Goal: Task Accomplishment & Management: Complete application form

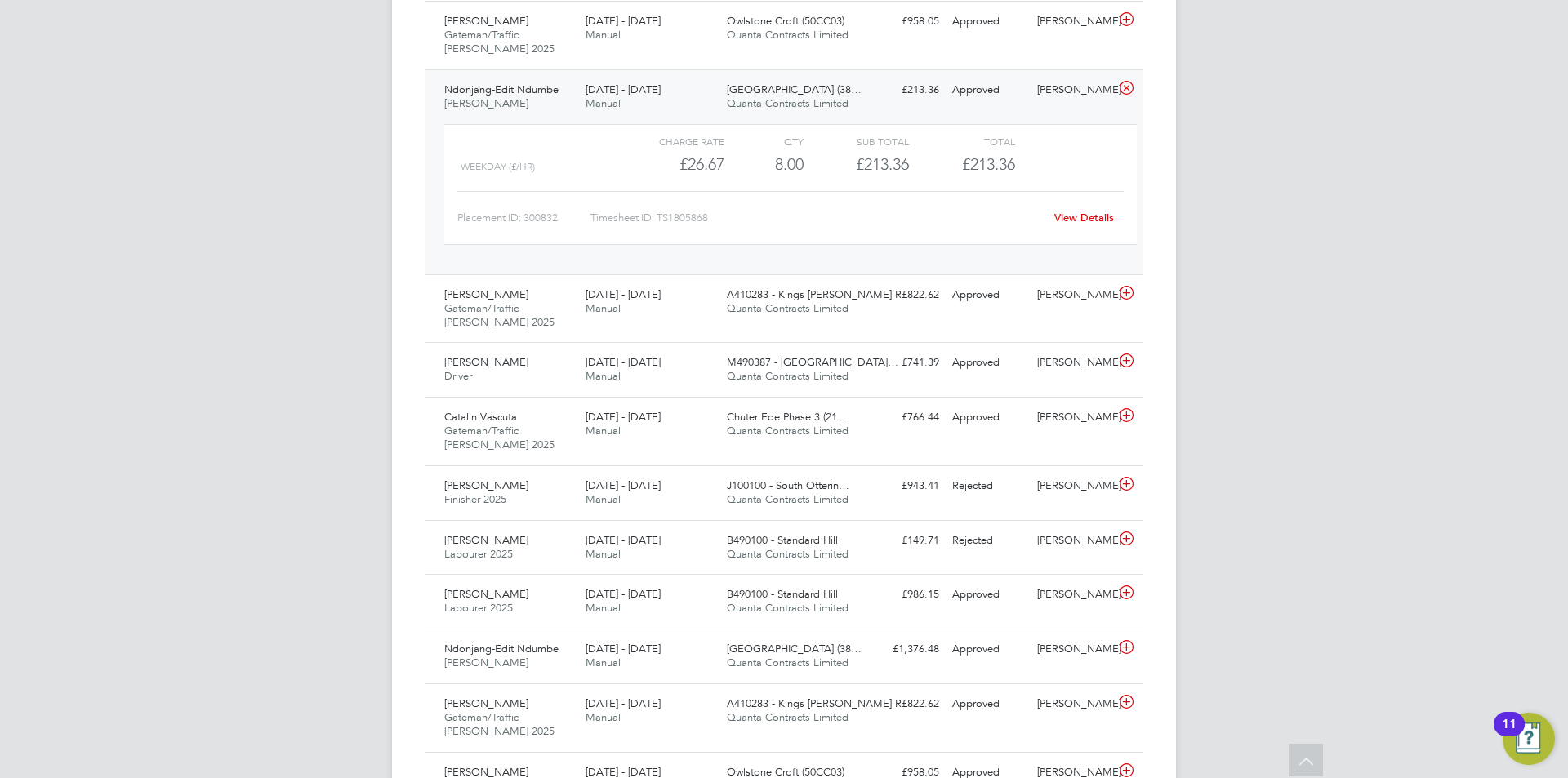
click at [1102, 215] on link "View Details" at bounding box center [1084, 217] width 59 height 14
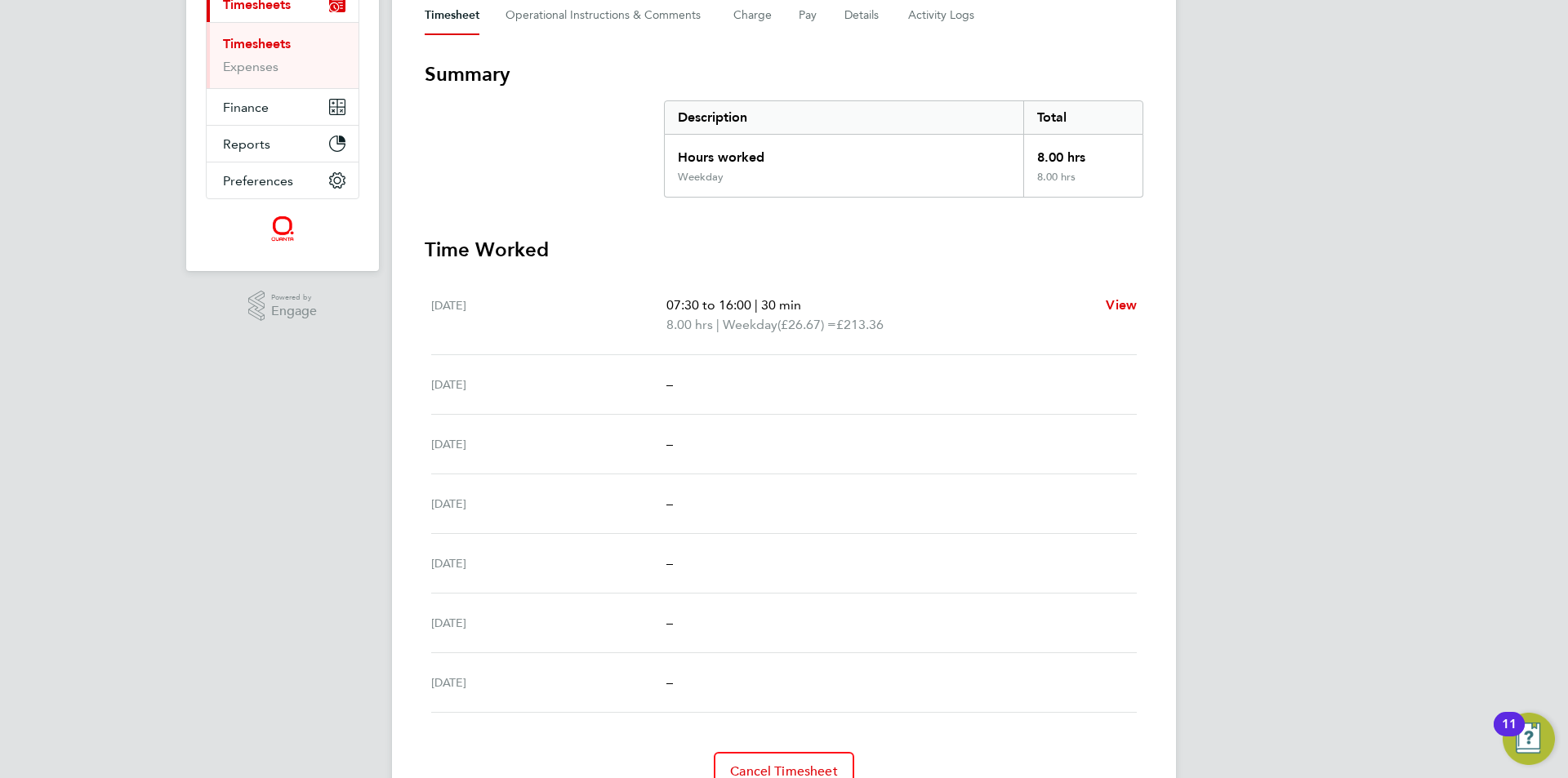
scroll to position [323, 0]
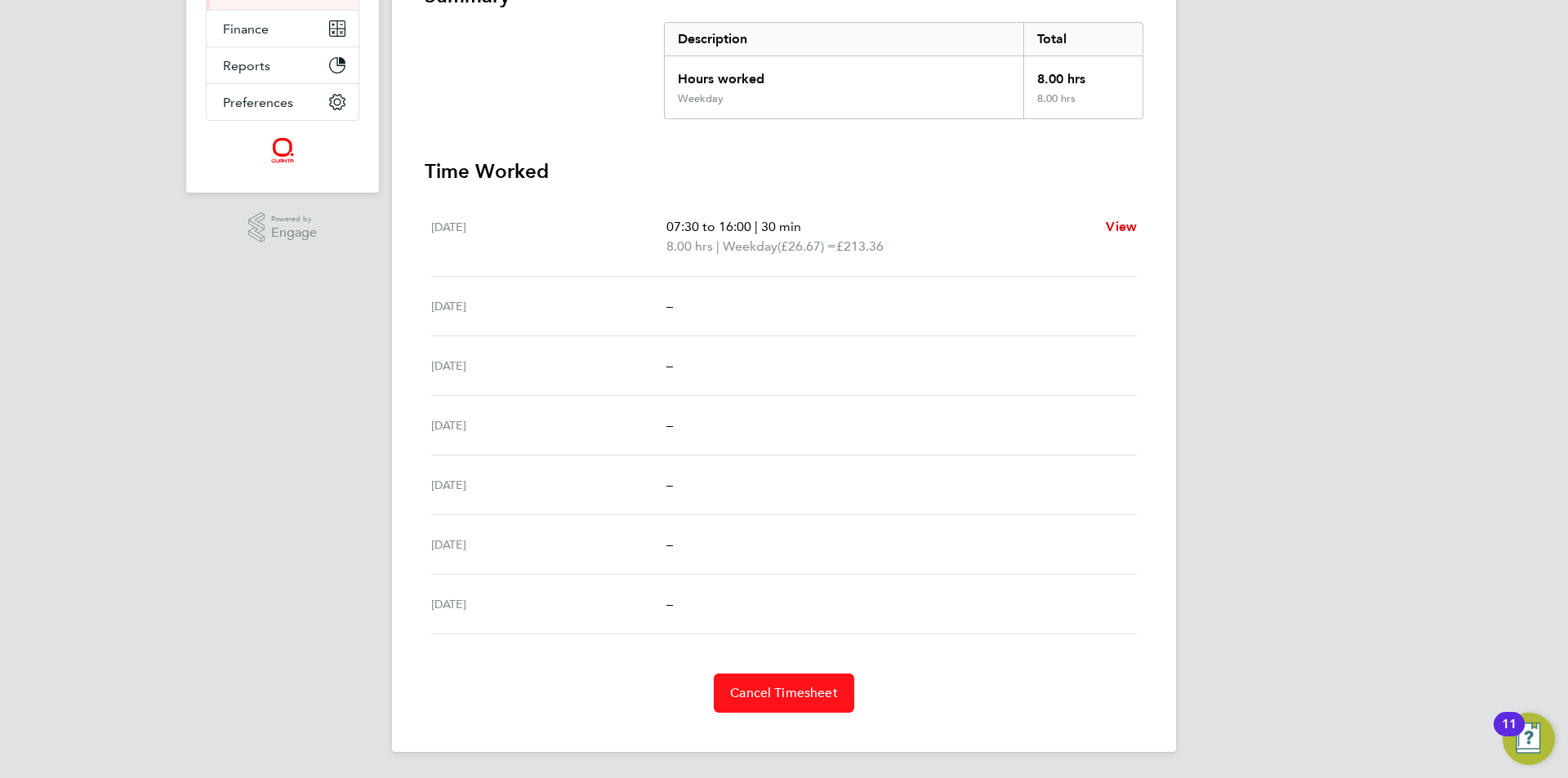
click at [781, 691] on span "Cancel Timesheet" at bounding box center [784, 692] width 108 height 16
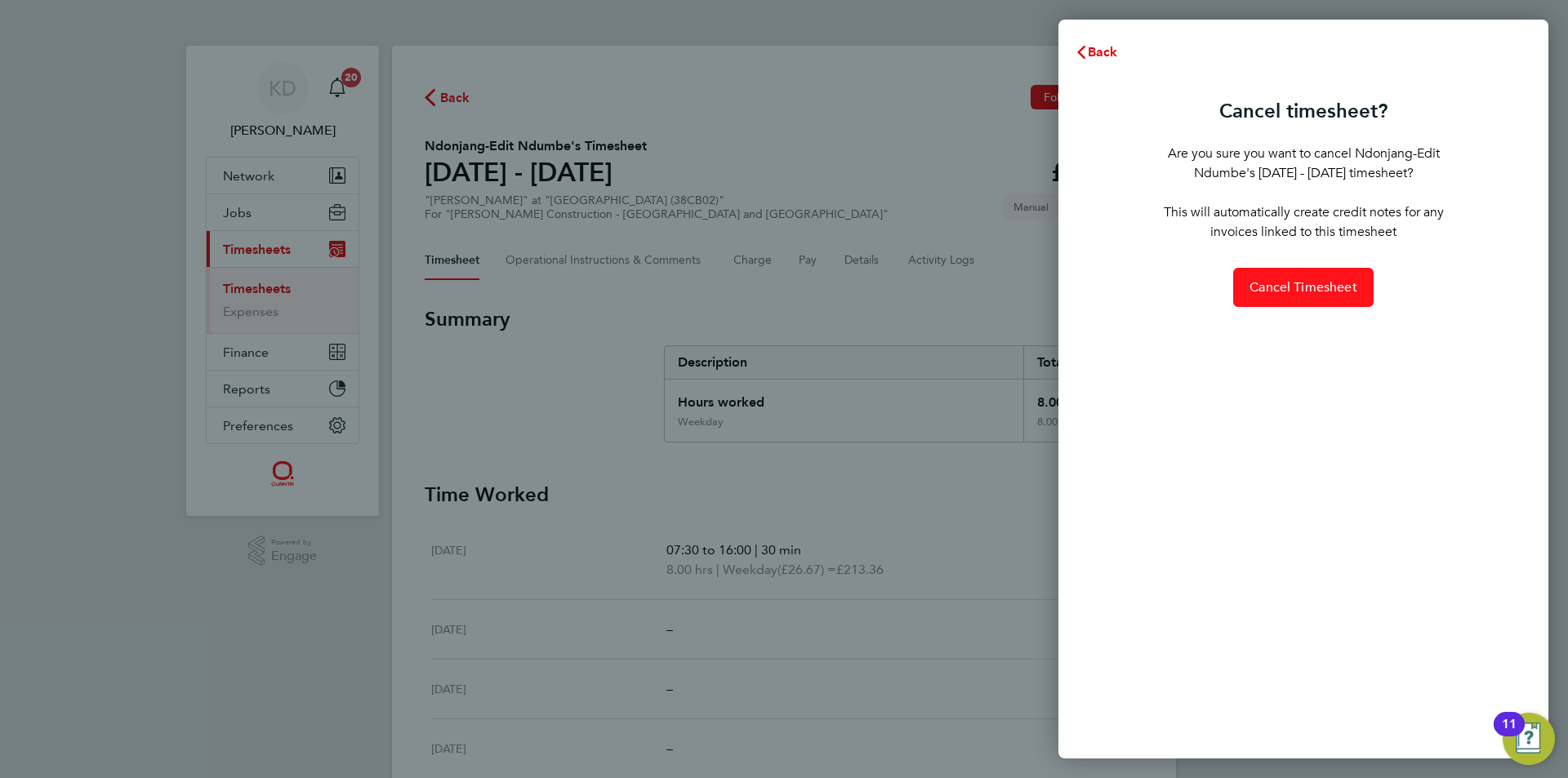
click at [1299, 291] on span "Cancel Timesheet" at bounding box center [1303, 287] width 108 height 16
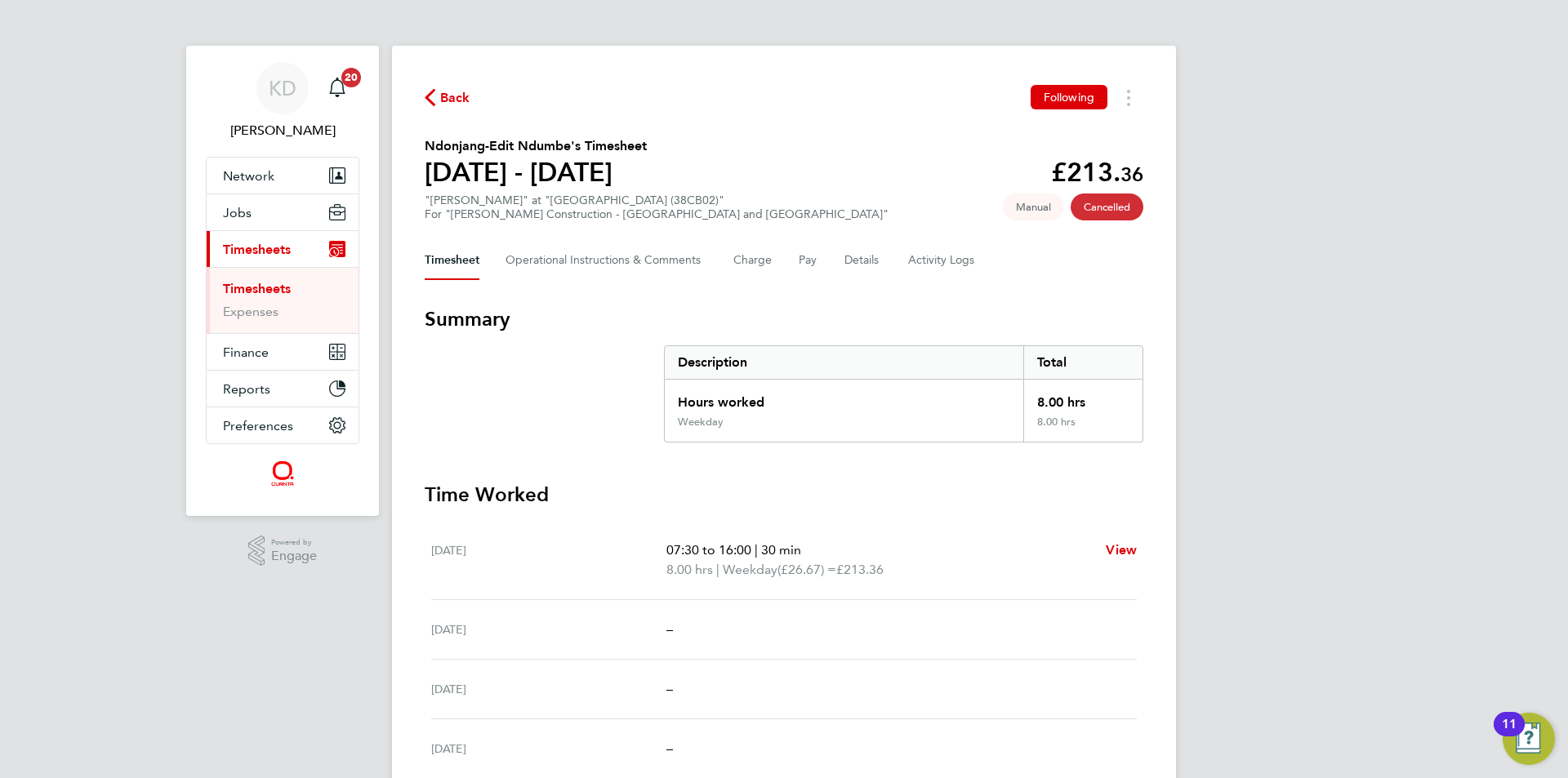
click at [257, 286] on link "Timesheets" at bounding box center [257, 288] width 68 height 15
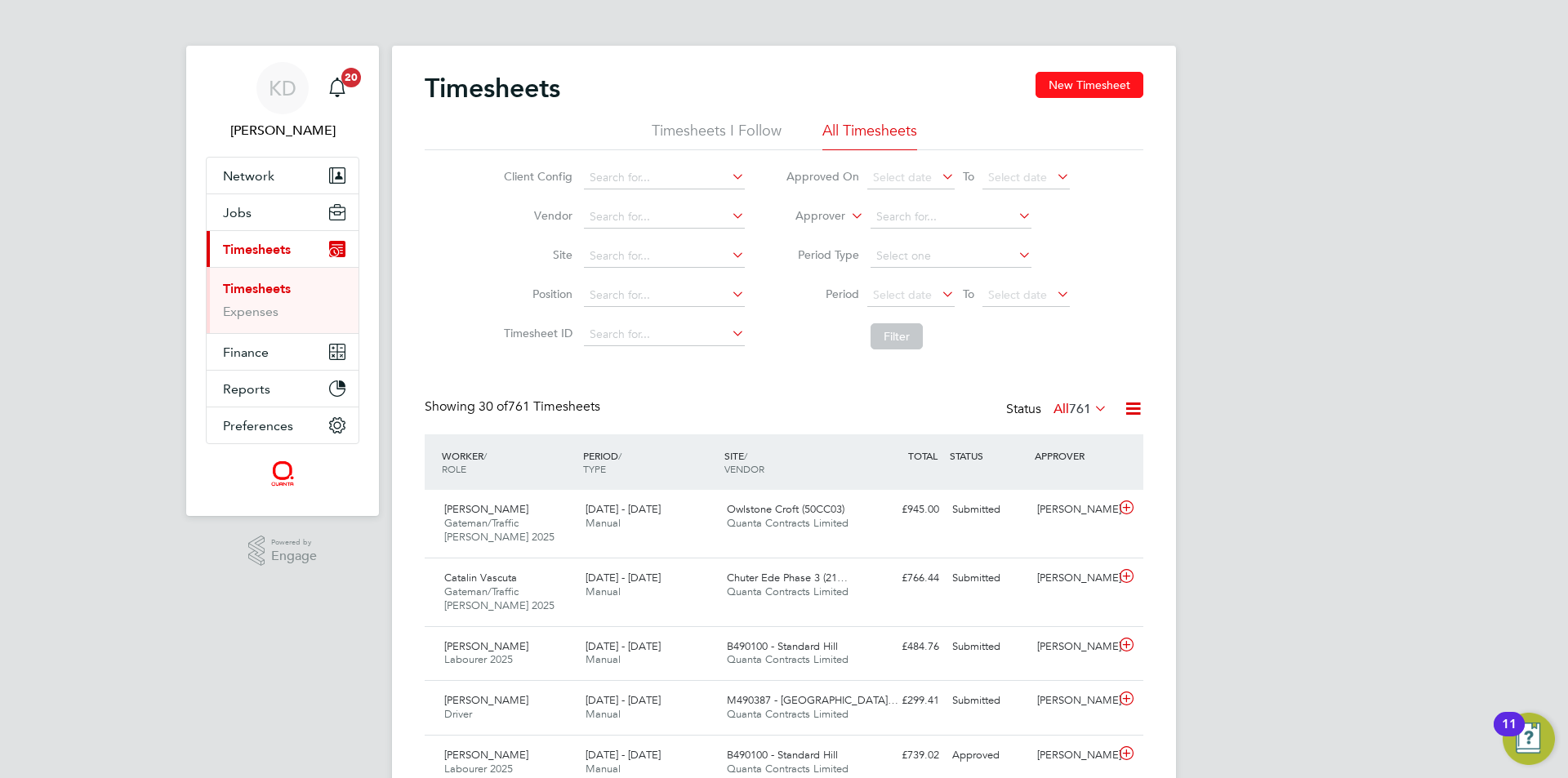
click at [1091, 82] on button "New Timesheet" at bounding box center [1089, 85] width 108 height 26
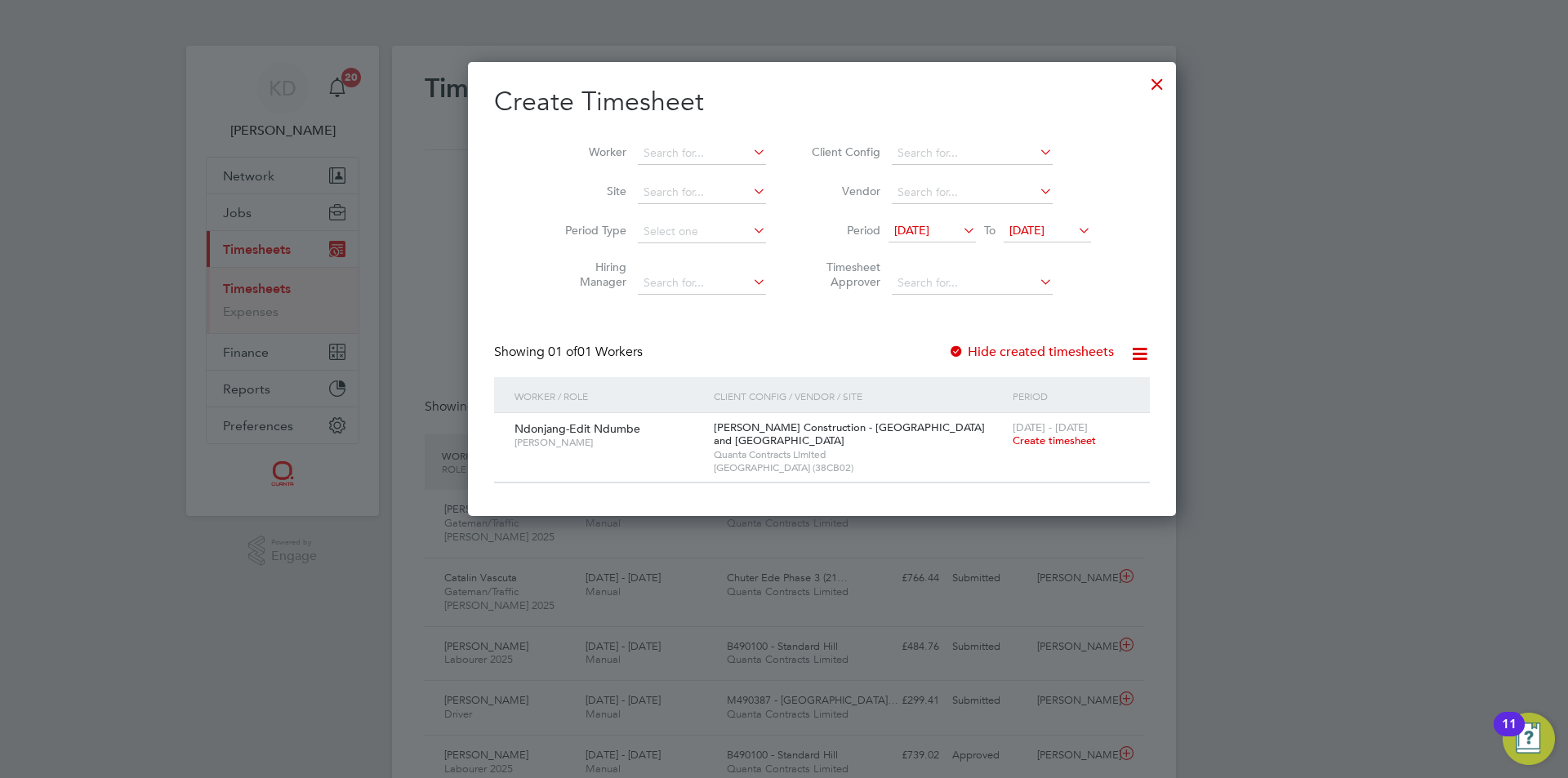
click at [1013, 439] on span "Create timesheet" at bounding box center [1054, 440] width 83 height 14
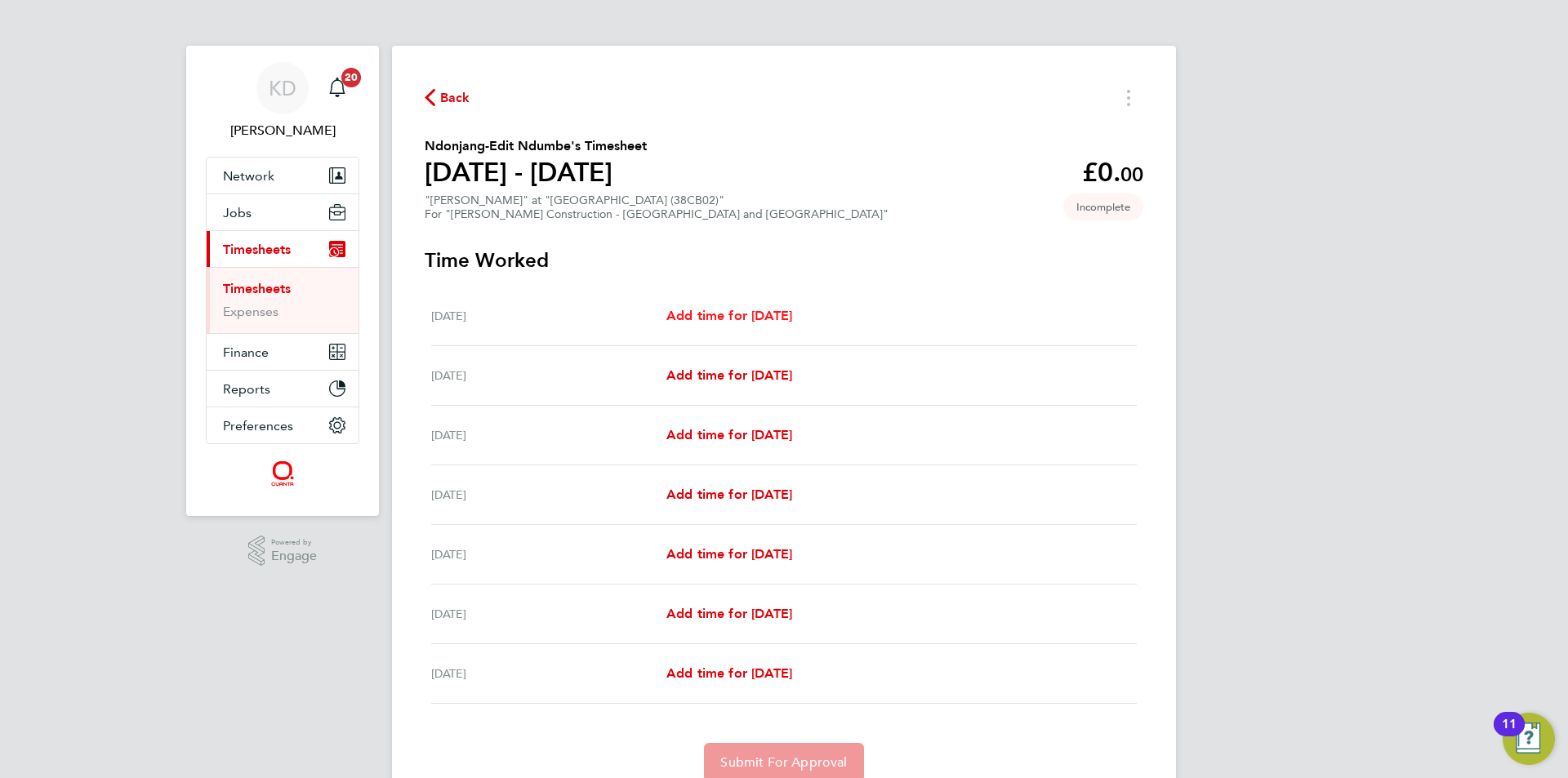
click at [766, 312] on span "Add time for Sat 16 Aug" at bounding box center [729, 316] width 126 height 15
select select "30"
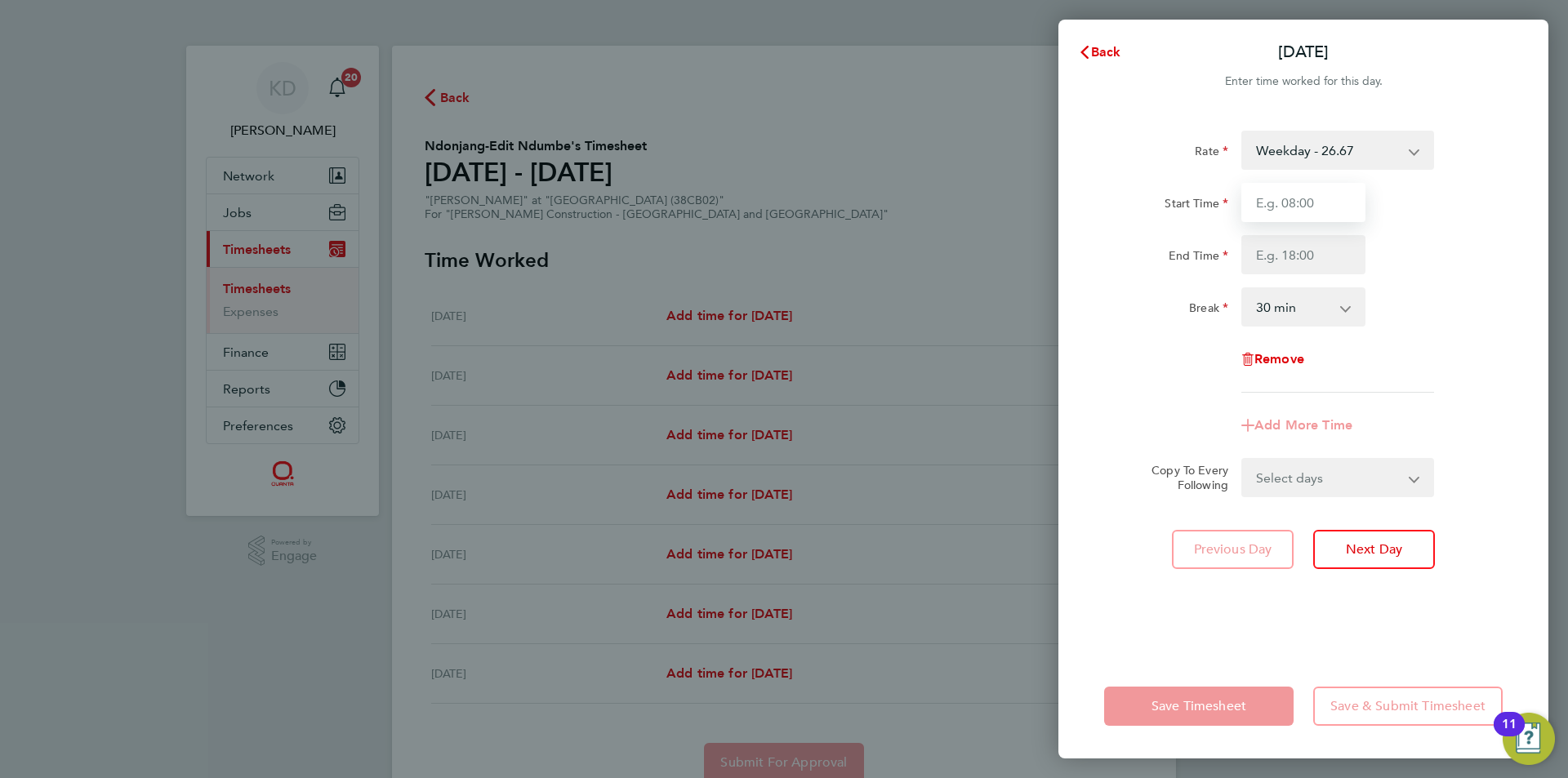
click at [1278, 207] on input "Start Time" at bounding box center [1303, 202] width 124 height 39
type input "07:30"
type input "16:00"
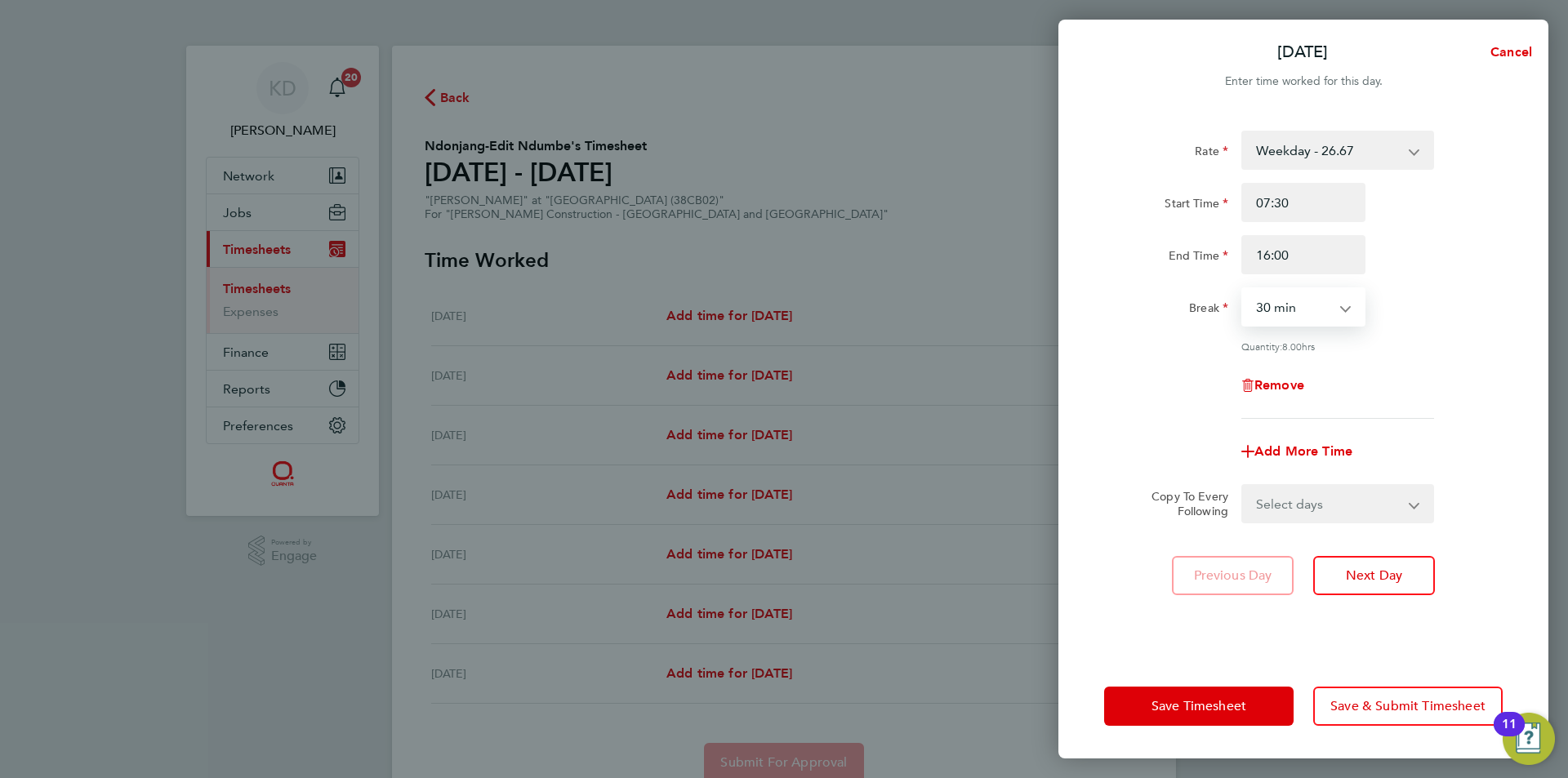
click at [1408, 156] on select "Weekday - 26.67 overtime - 38.71" at bounding box center [1328, 150] width 170 height 36
select select "30"
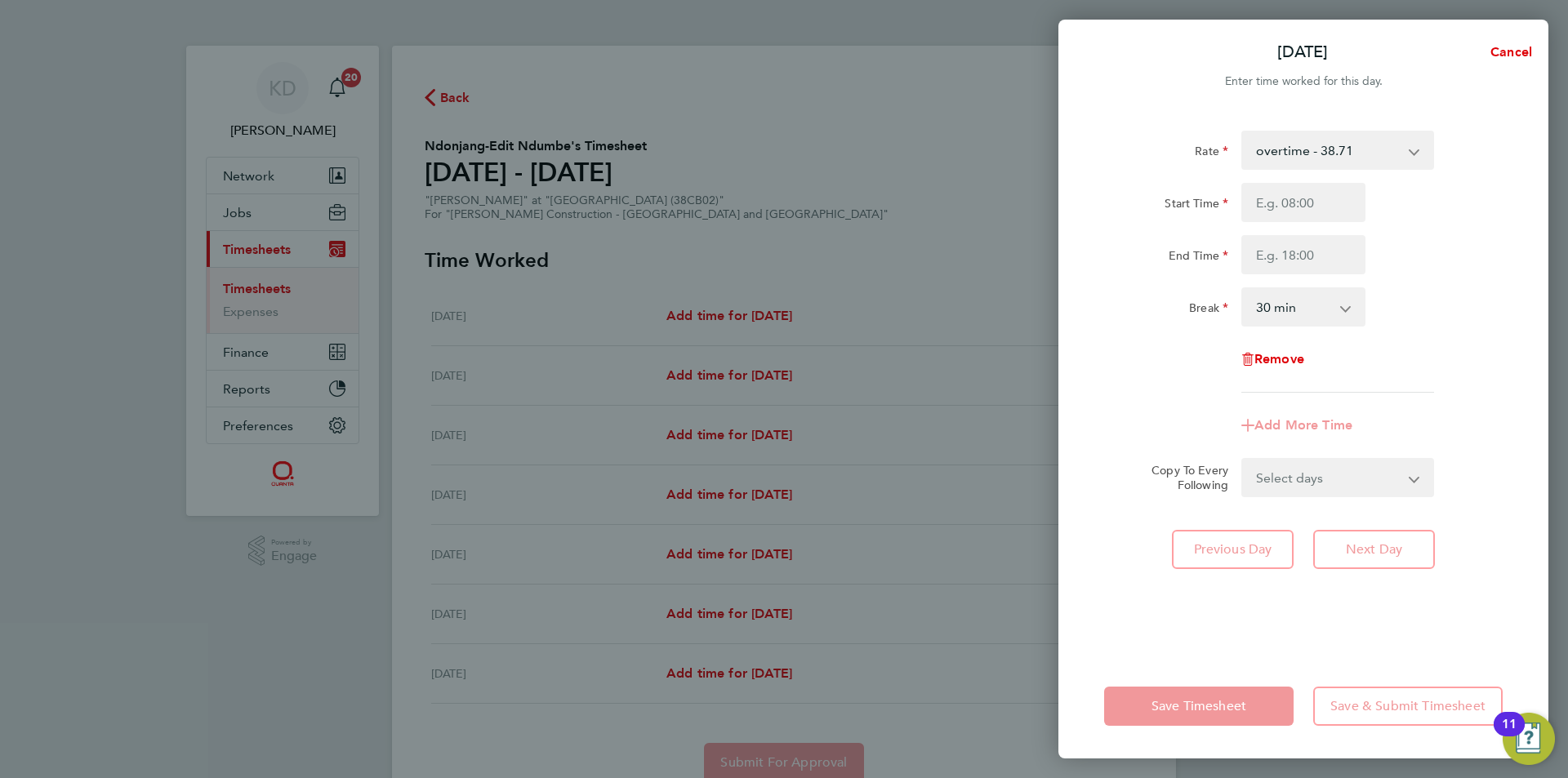
click at [1442, 281] on div "Rate overtime - 38.71 Weekday - 26.67 Start Time End Time Break 0 min 15 min 30…" at bounding box center [1303, 261] width 398 height 262
click at [1291, 196] on input "Start Time" at bounding box center [1303, 202] width 124 height 39
type input "07:30"
type input "16:00"
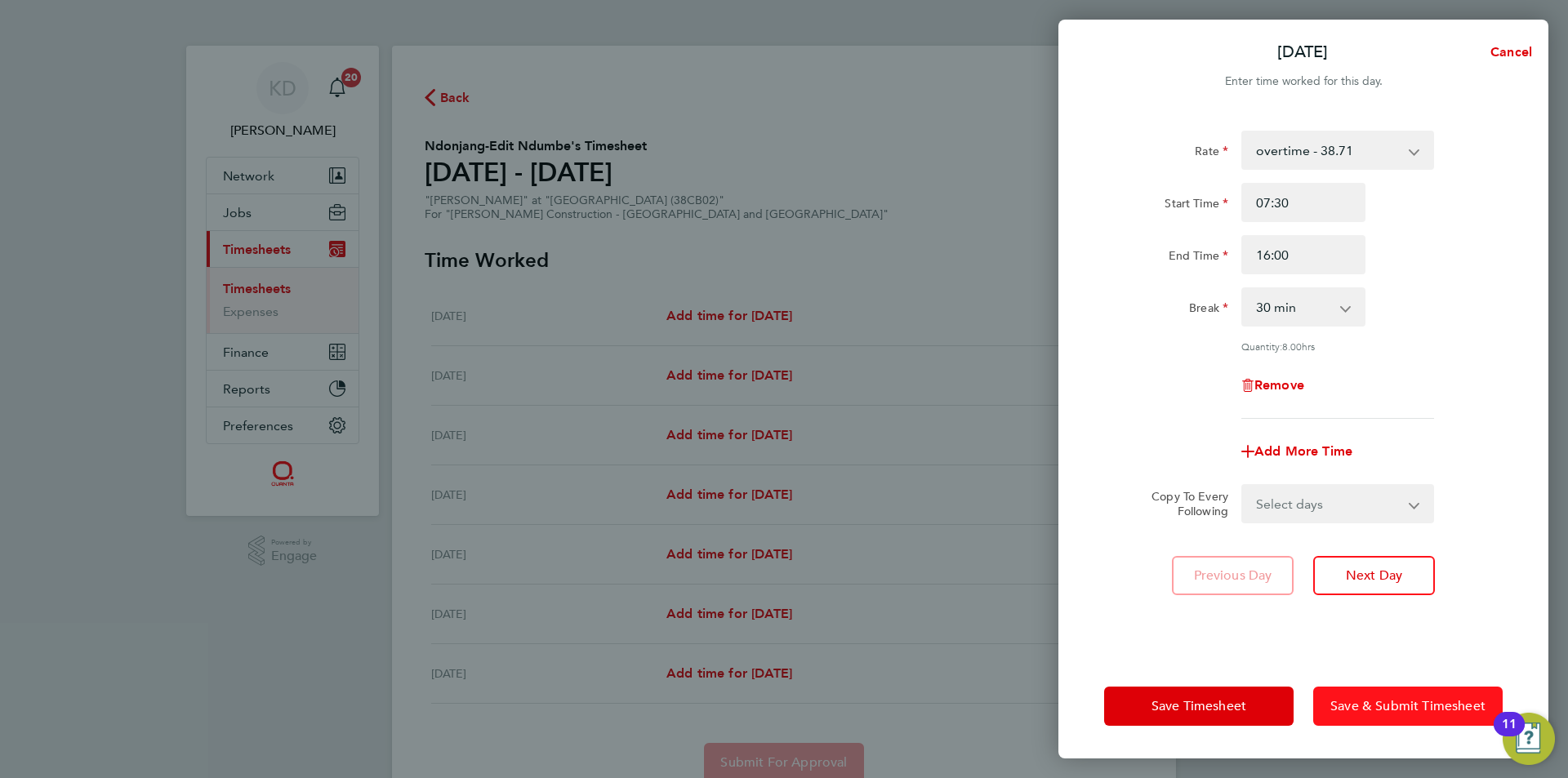
click at [1389, 705] on span "Save & Submit Timesheet" at bounding box center [1408, 705] width 155 height 16
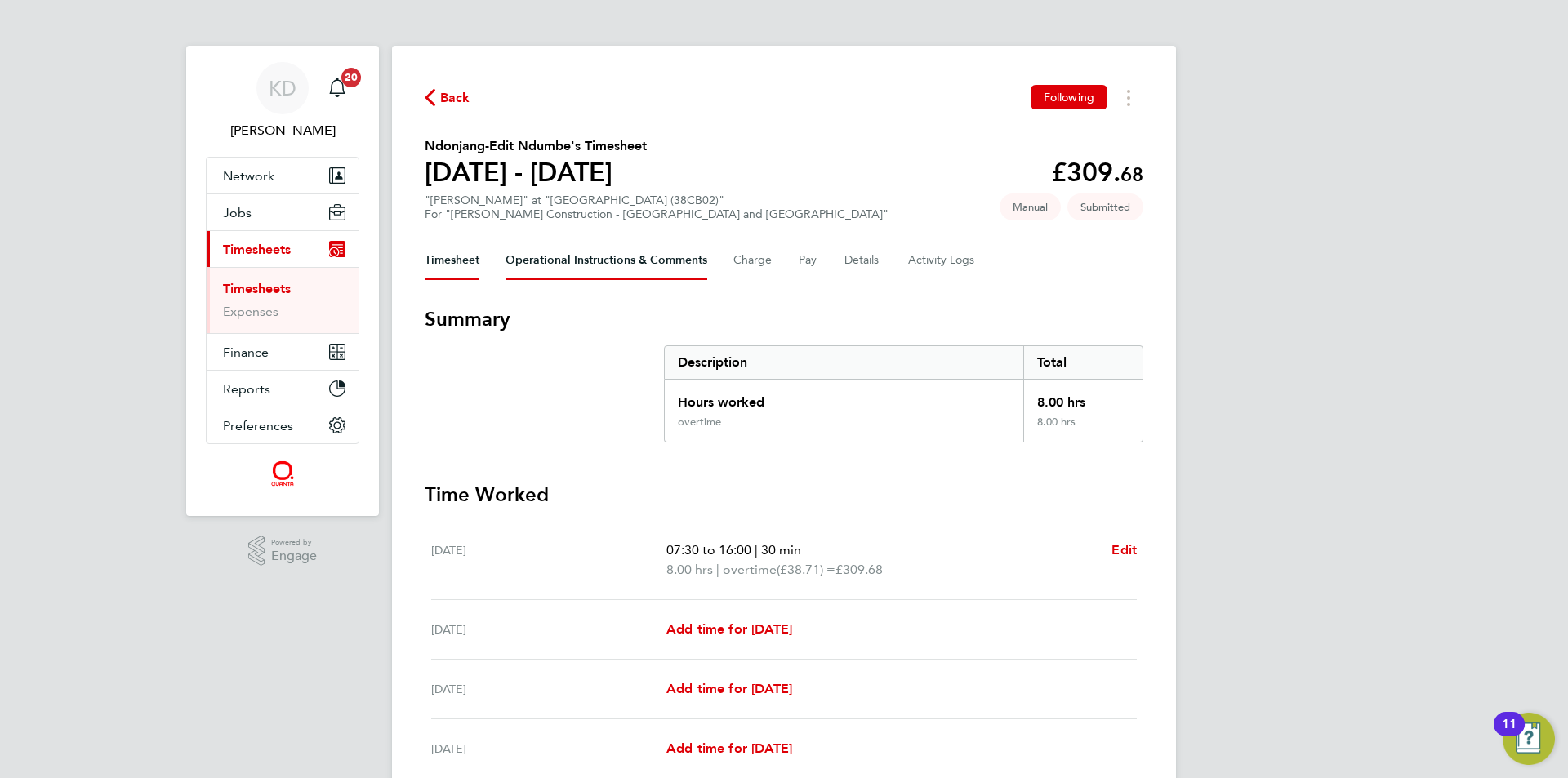
click at [661, 261] on Comments-tab "Operational Instructions & Comments" at bounding box center [606, 260] width 202 height 39
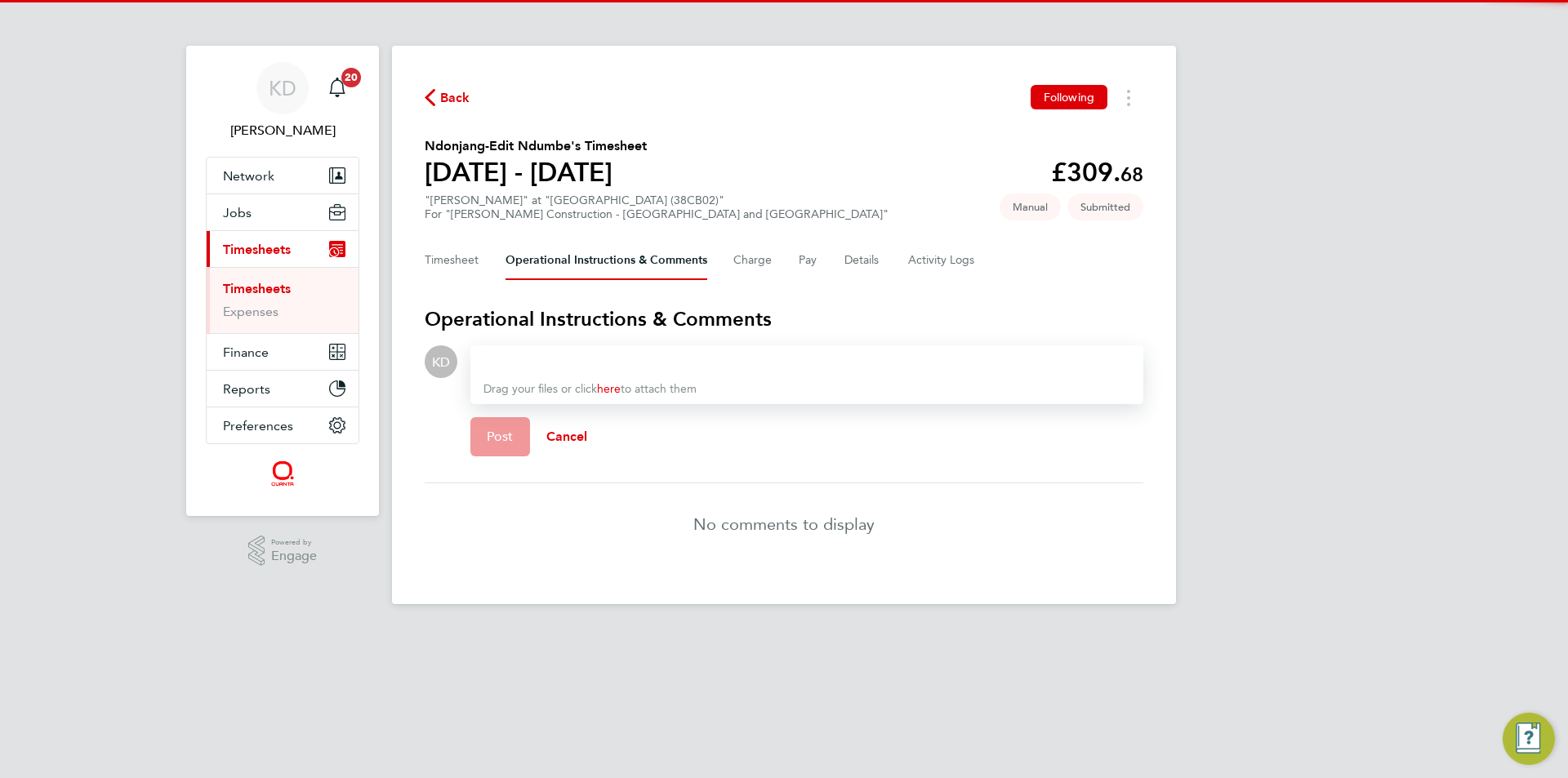
click at [627, 369] on div at bounding box center [806, 361] width 647 height 20
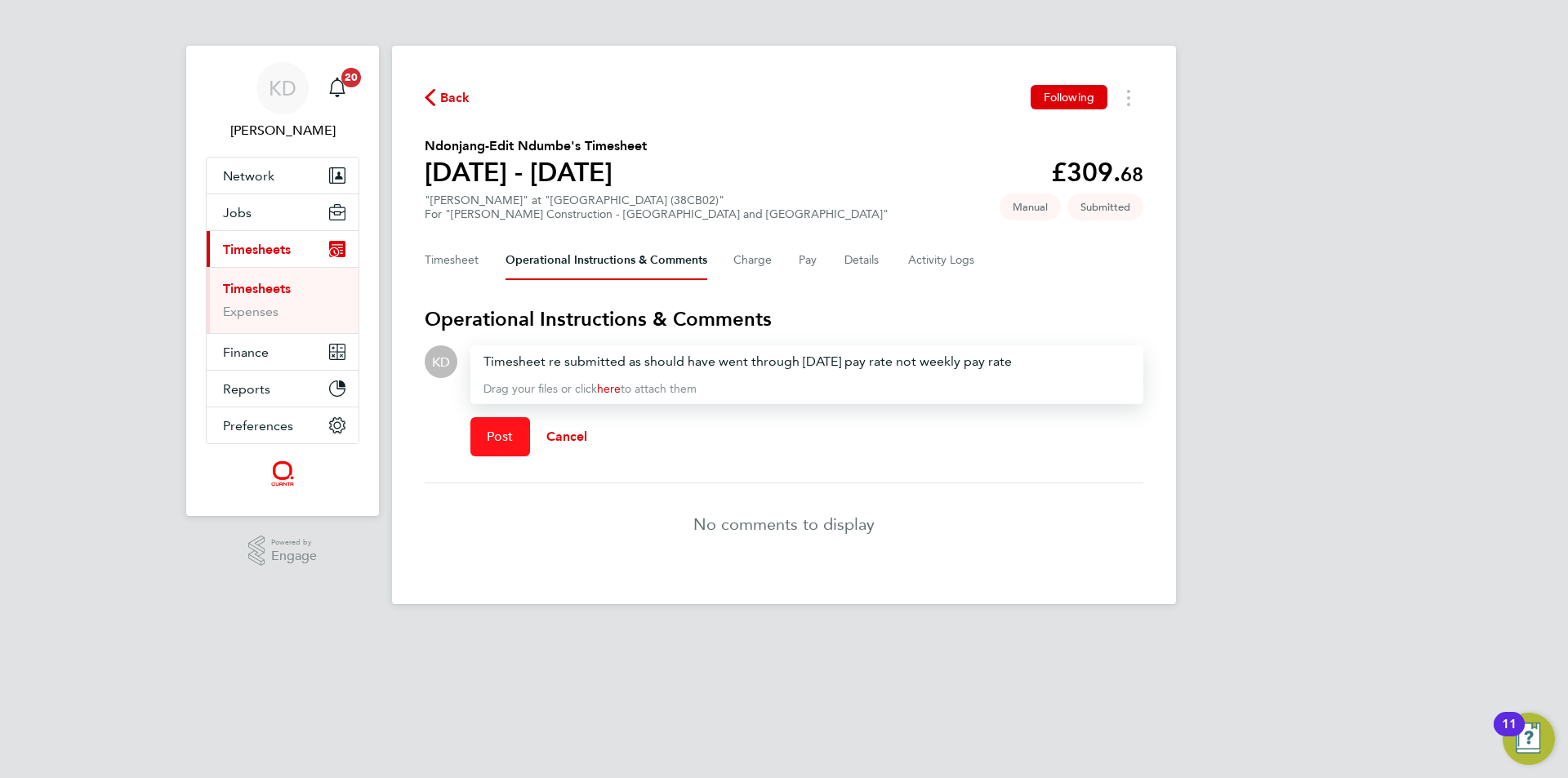
click at [504, 447] on button "Post" at bounding box center [500, 437] width 59 height 39
